Goal: Navigation & Orientation: Find specific page/section

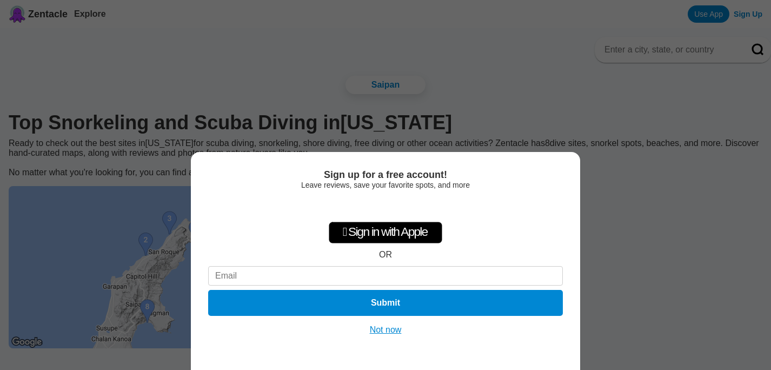
click at [394, 331] on button "Not now" at bounding box center [385, 329] width 38 height 11
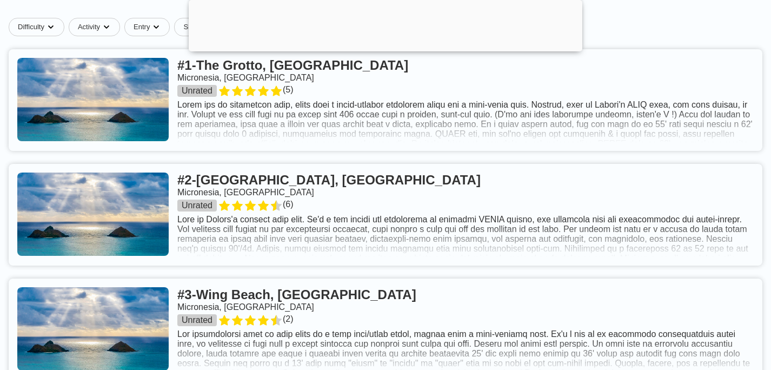
scroll to position [411, 0]
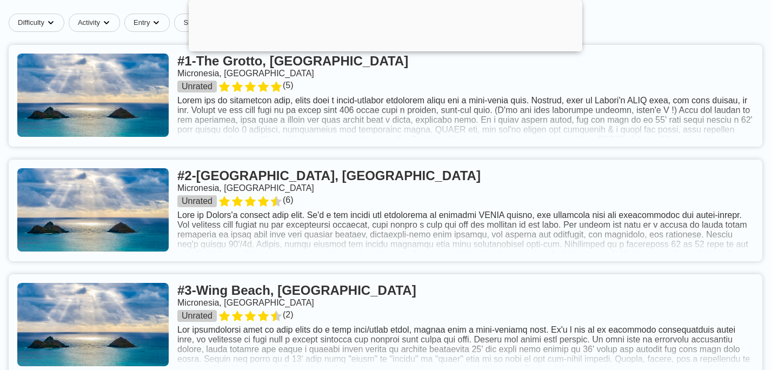
click at [524, 244] on link at bounding box center [385, 210] width 753 height 102
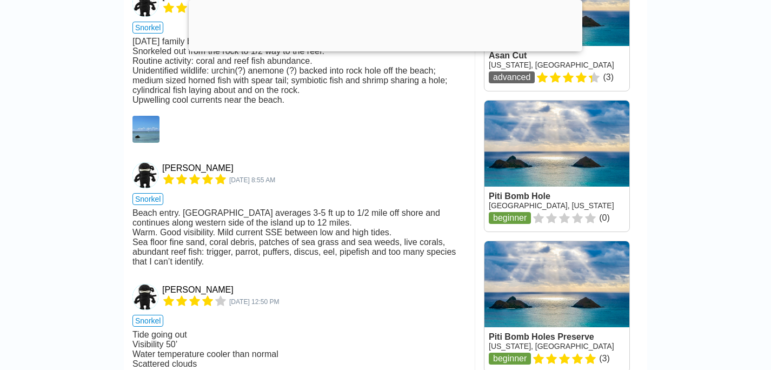
scroll to position [1193, 0]
